Goal: Information Seeking & Learning: Learn about a topic

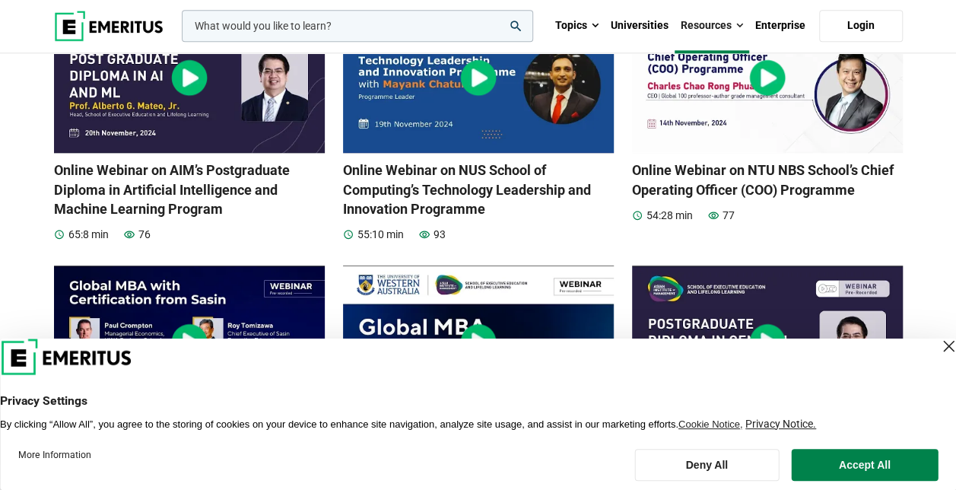
scroll to position [998, 0]
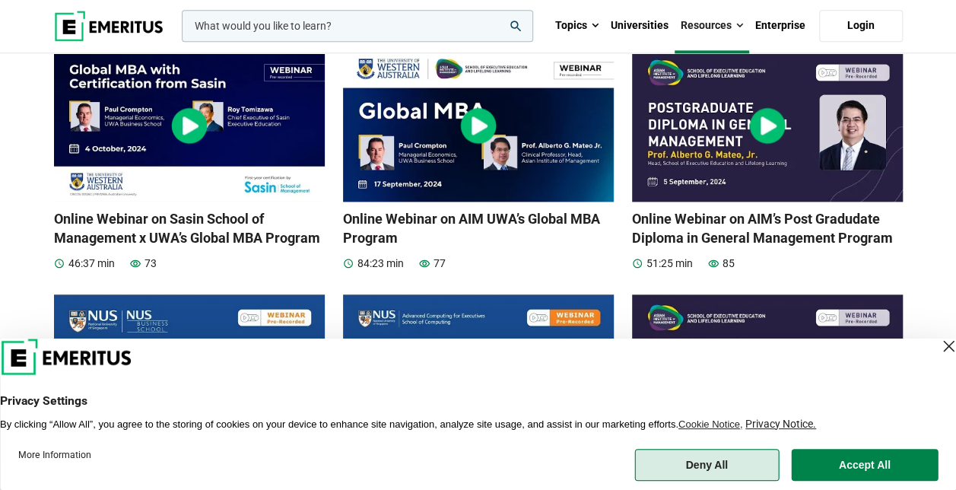
click at [740, 476] on button "Deny All" at bounding box center [706, 465] width 145 height 32
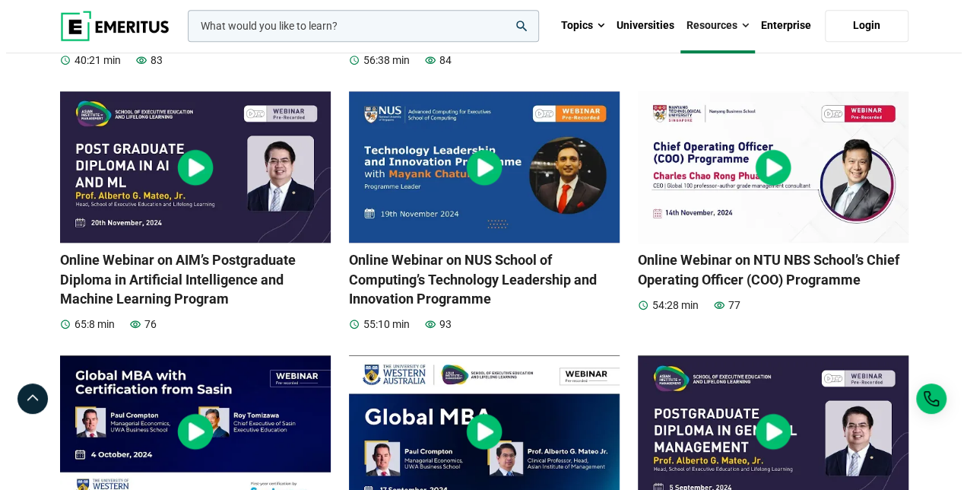
scroll to position [522, 0]
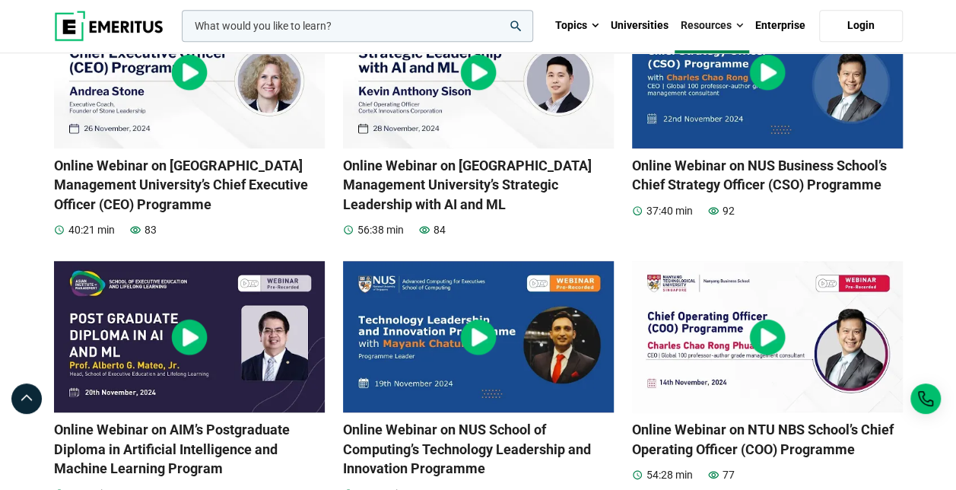
click at [267, 20] on input "woocommerce-product-search-field-0" at bounding box center [357, 26] width 351 height 32
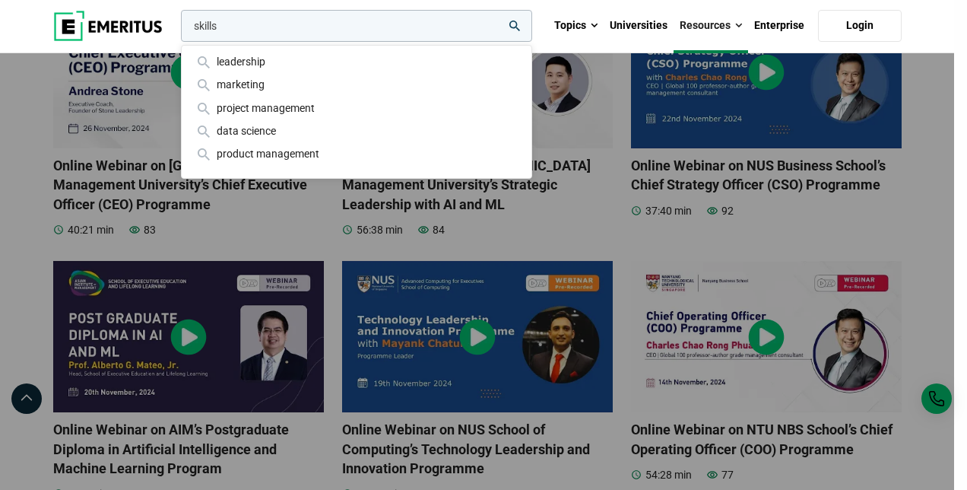
type input "skills"
click at [178, 30] on button "search" at bounding box center [178, 30] width 0 height 0
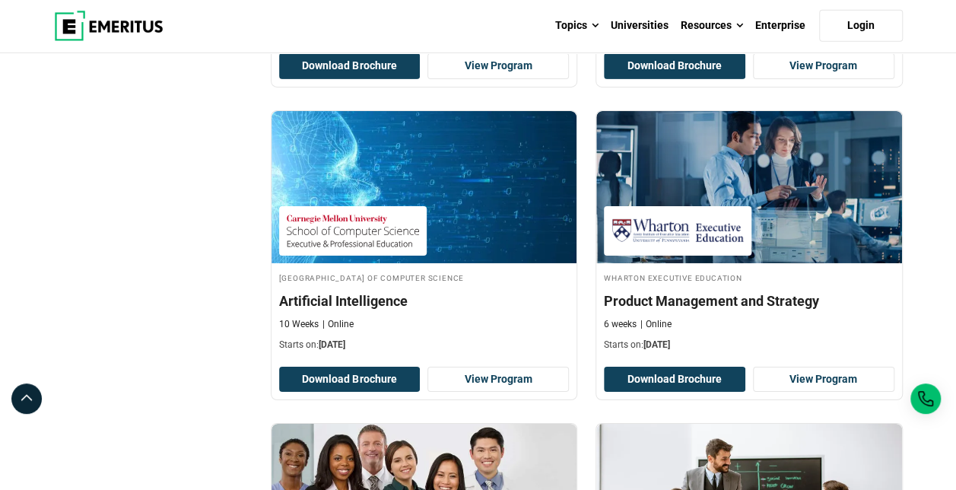
scroll to position [2474, 0]
